Goal: Task Accomplishment & Management: Manage account settings

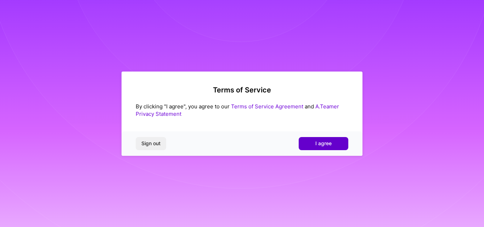
click at [336, 144] on button "I agree" at bounding box center [324, 143] width 50 height 13
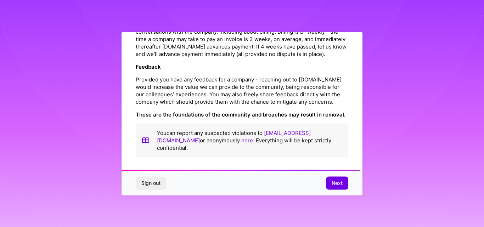
scroll to position [842, 0]
click at [334, 185] on span "Next" at bounding box center [337, 183] width 11 height 7
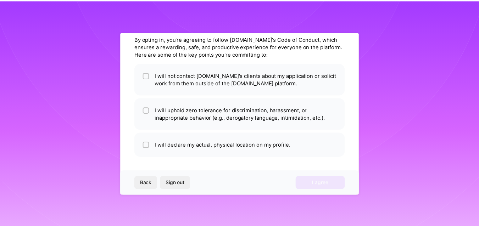
scroll to position [28, 0]
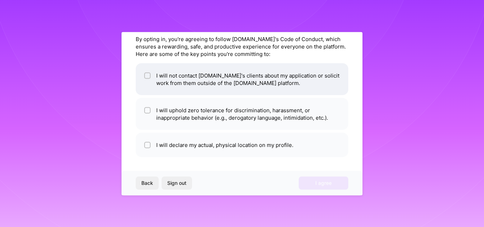
click at [151, 79] on li "I will not contact [DOMAIN_NAME]'s clients about my application or solicit work…" at bounding box center [242, 79] width 213 height 32
checkbox input "true"
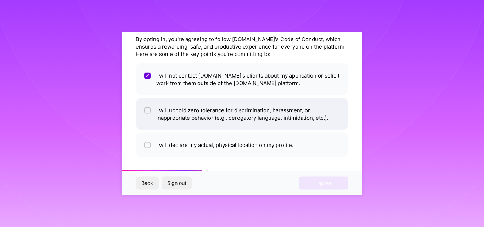
click at [156, 115] on li "I will uphold zero tolerance for discrimination, harassment, or inappropriate b…" at bounding box center [242, 114] width 213 height 32
checkbox input "true"
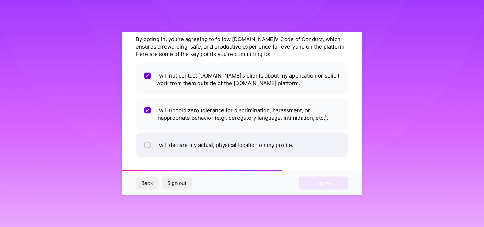
click at [166, 150] on li "I will declare my actual, physical location on my profile." at bounding box center [242, 145] width 213 height 24
checkbox input "true"
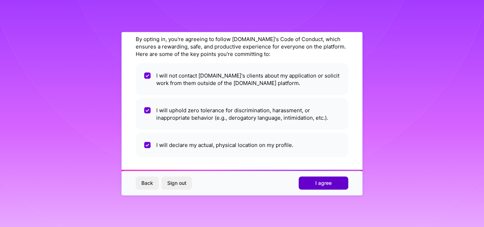
click at [319, 182] on span "I agree" at bounding box center [324, 183] width 16 height 7
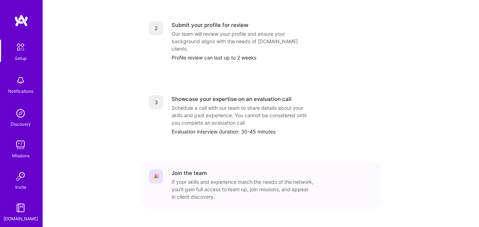
scroll to position [312, 0]
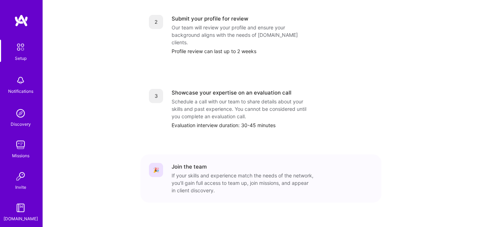
click at [219, 155] on div "🎉 Join the team If your skills and experience match the needs of the network, y…" at bounding box center [260, 179] width 241 height 48
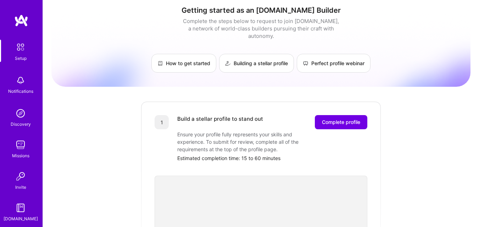
scroll to position [8, 0]
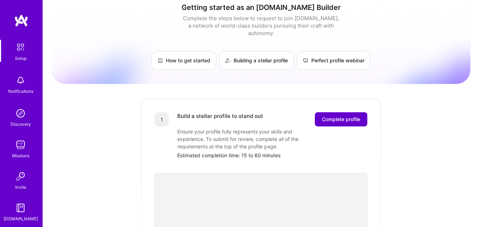
click at [335, 116] on span "Complete profile" at bounding box center [341, 119] width 38 height 7
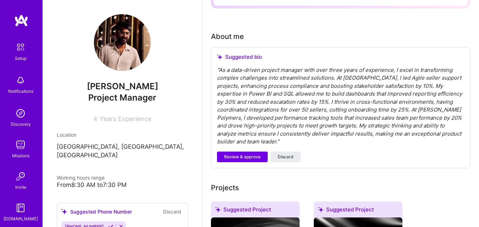
scroll to position [173, 0]
click at [244, 154] on span "Review & approve" at bounding box center [242, 157] width 37 height 6
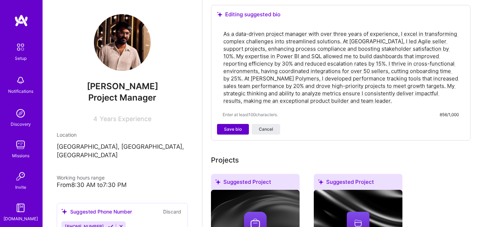
scroll to position [220, 0]
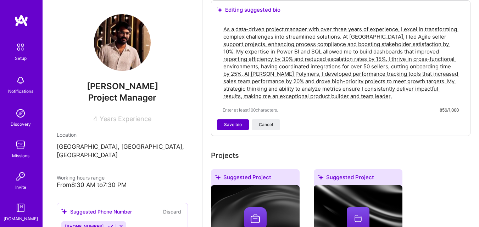
click at [236, 122] on span "Save bio" at bounding box center [233, 125] width 18 height 6
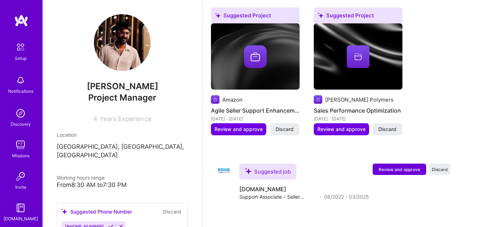
scroll to position [448, 0]
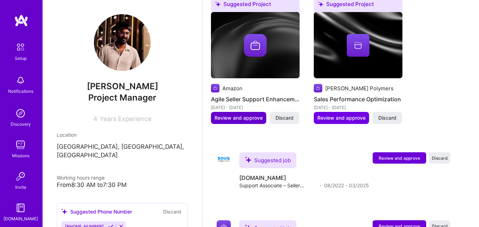
click at [230, 112] on button "Review and approve" at bounding box center [238, 118] width 55 height 12
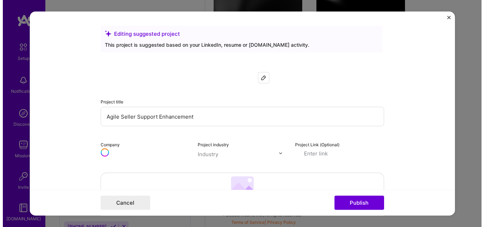
scroll to position [372, 0]
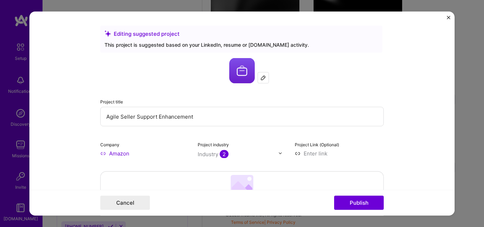
drag, startPoint x: 118, startPoint y: 120, endPoint x: 65, endPoint y: 118, distance: 53.2
click at [65, 118] on form "Editing suggested project This project is suggested based on your LinkedIn, res…" at bounding box center [242, 113] width 426 height 205
click at [332, 114] on input "Agile Seller Support Enhancement" at bounding box center [242, 117] width 284 height 20
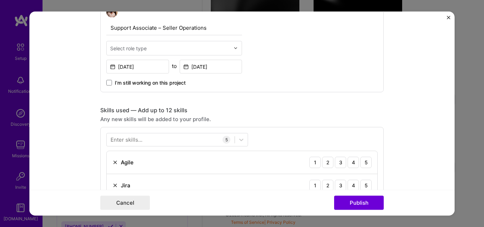
scroll to position [260, 0]
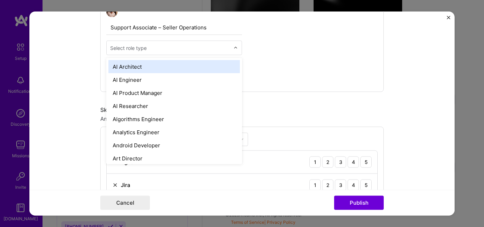
click at [147, 45] on input "text" at bounding box center [170, 47] width 120 height 7
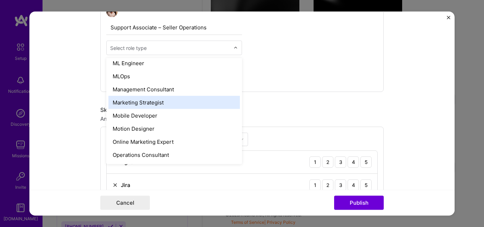
scroll to position [542, 0]
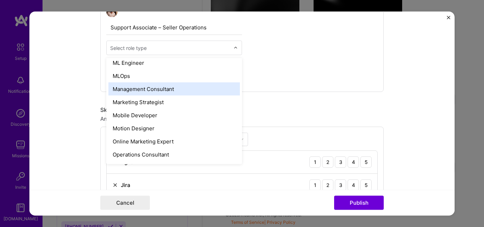
click at [149, 87] on div "Management Consultant" at bounding box center [175, 88] width 132 height 13
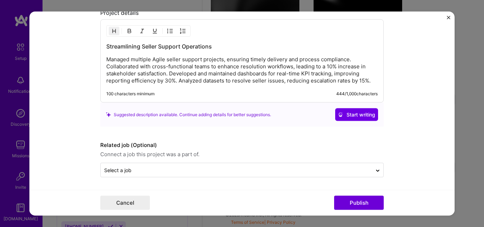
scroll to position [718, 0]
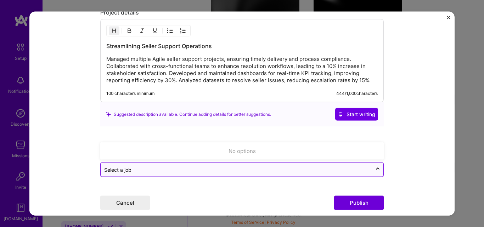
click at [266, 167] on input "text" at bounding box center [236, 169] width 265 height 7
drag, startPoint x: 172, startPoint y: 171, endPoint x: 193, endPoint y: 170, distance: 20.9
click at [171, 171] on input "text" at bounding box center [236, 169] width 265 height 7
click at [298, 165] on div "Select a job" at bounding box center [237, 170] width 272 height 14
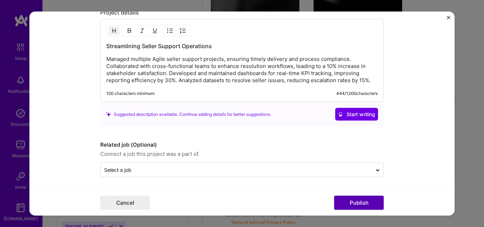
click at [350, 202] on button "Publish" at bounding box center [359, 203] width 50 height 14
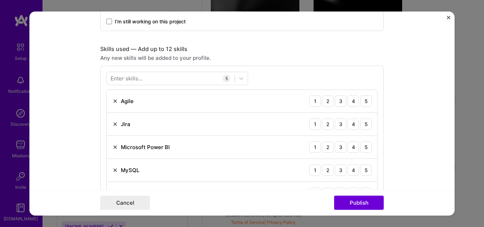
scroll to position [320, 0]
click at [367, 105] on div "5" at bounding box center [366, 101] width 11 height 11
click at [350, 126] on div "4" at bounding box center [353, 124] width 11 height 11
click at [354, 150] on div "4" at bounding box center [353, 147] width 11 height 11
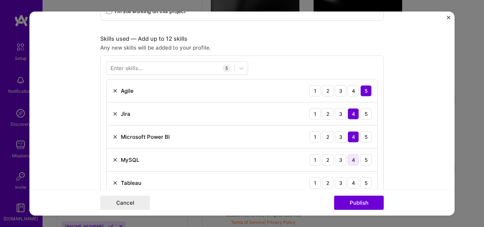
click at [348, 161] on div "4" at bounding box center [353, 159] width 11 height 11
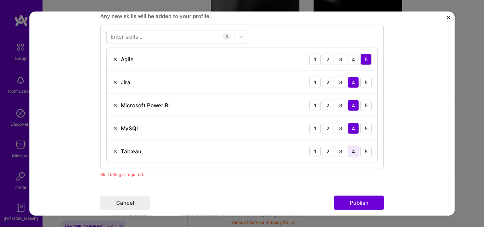
click at [349, 156] on div "4" at bounding box center [353, 151] width 11 height 11
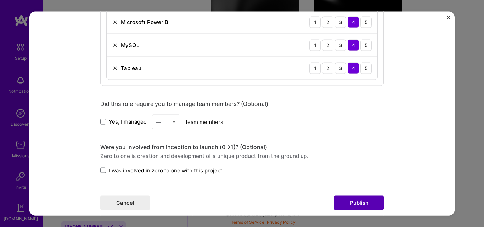
scroll to position [447, 0]
click at [355, 200] on button "Publish" at bounding box center [359, 203] width 50 height 14
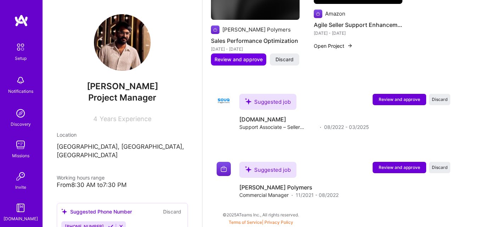
scroll to position [0, 0]
